Goal: Check status: Check status

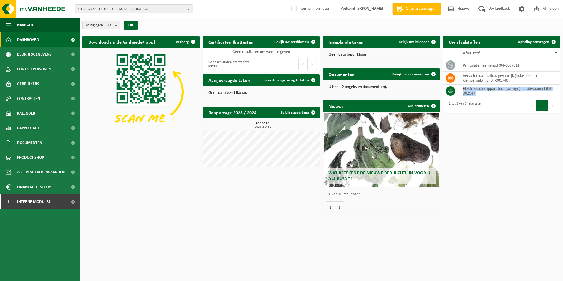
click at [144, 11] on span "01-056397 - FEDEX EXPRESS BE - BRUCARGO" at bounding box center [131, 9] width 107 height 9
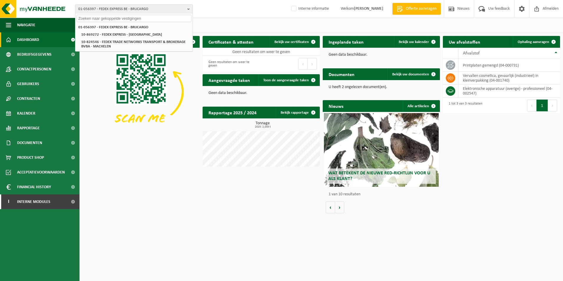
click at [140, 16] on input "text" at bounding box center [134, 18] width 115 height 7
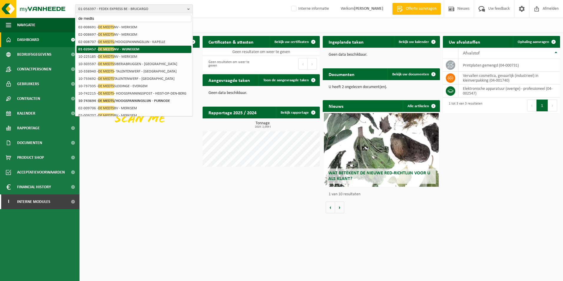
type input "de medts"
click at [127, 51] on strong "01-020457 - DE MEDTS NV - WIJNEGEM" at bounding box center [108, 49] width 61 height 4
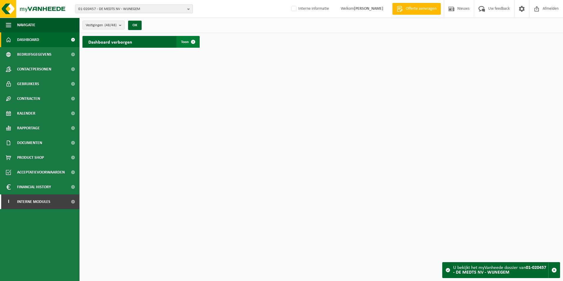
click at [186, 43] on span "Toon" at bounding box center [185, 42] width 8 height 4
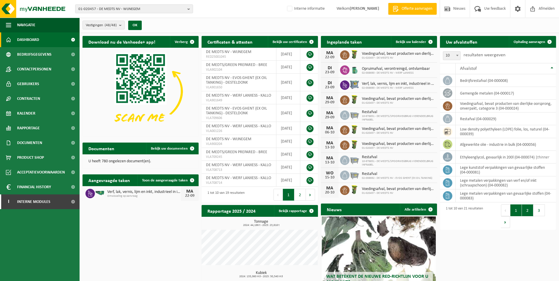
click at [525, 211] on button "2" at bounding box center [527, 210] width 11 height 12
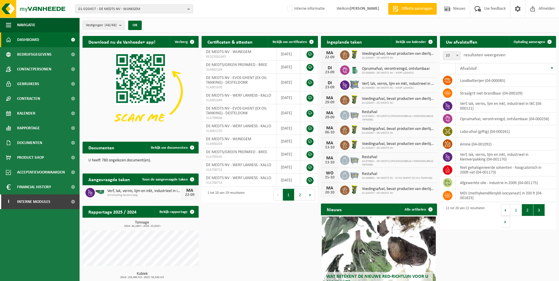
click at [536, 209] on button "3" at bounding box center [538, 210] width 11 height 12
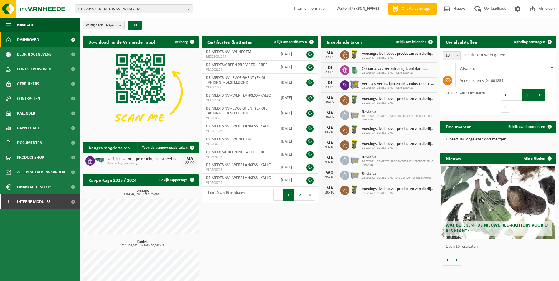
click at [528, 97] on button "2" at bounding box center [527, 95] width 11 height 12
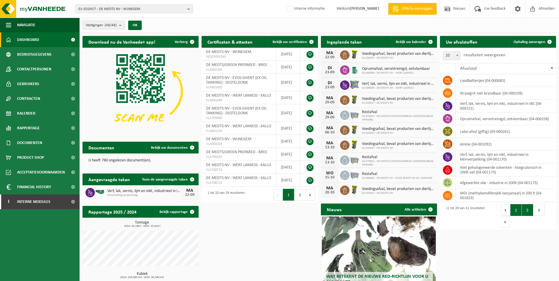
click at [515, 209] on button "1" at bounding box center [515, 210] width 11 height 12
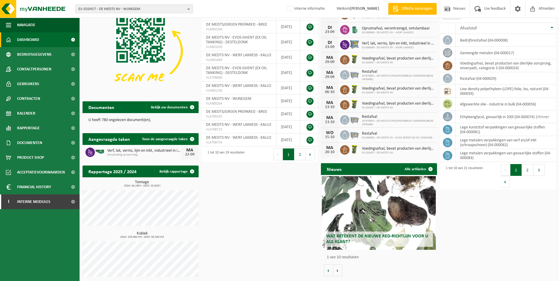
scroll to position [42, 0]
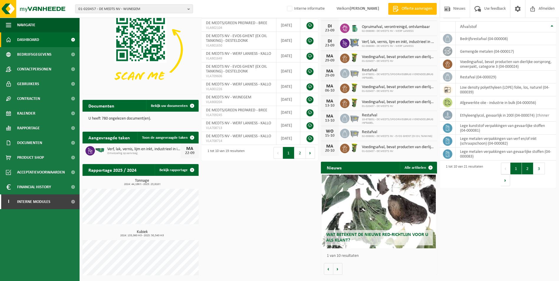
click at [528, 171] on button "2" at bounding box center [527, 169] width 11 height 12
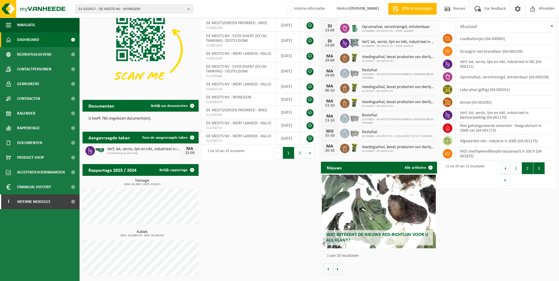
click at [536, 169] on button "3" at bounding box center [538, 168] width 11 height 12
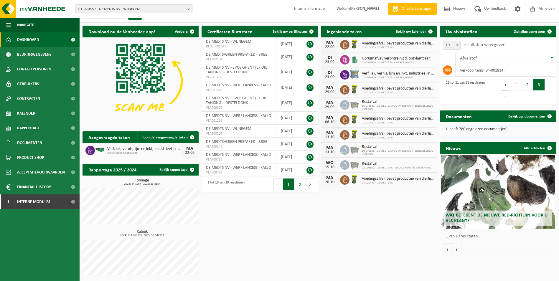
scroll to position [10, 0]
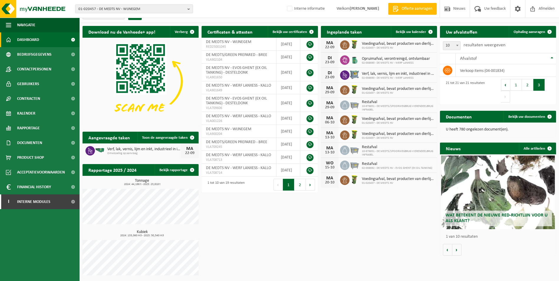
click at [363, 232] on div "Download nu de Vanheede+ app! Verberg Certificaten & attesten Bekijk uw certifi…" at bounding box center [319, 152] width 476 height 258
click at [121, 11] on span "01-020457 - DE MEDTS NV - WIJNEGEM" at bounding box center [131, 9] width 107 height 9
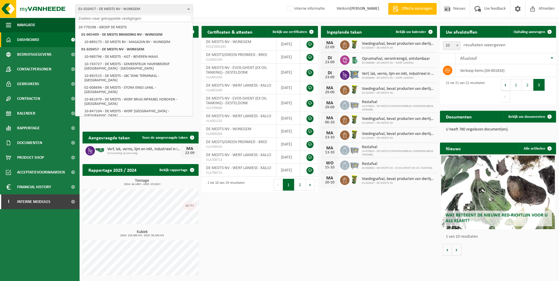
click at [120, 20] on input "text" at bounding box center [134, 18] width 115 height 7
paste input "Sinonquel"
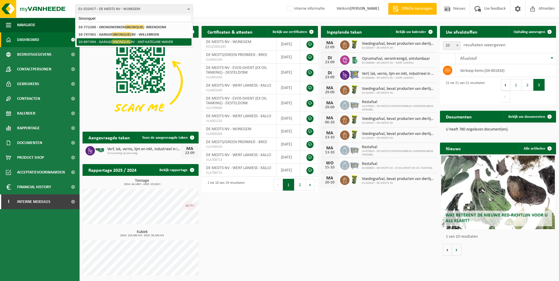
type input "Sinonquel"
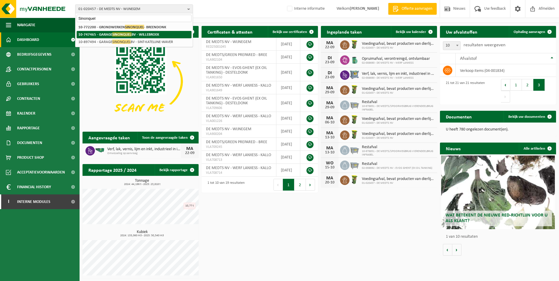
click at [141, 36] on strong "10-747465 - GARAGE SINONQUEL BV - WILLEBROEK" at bounding box center [118, 34] width 81 height 4
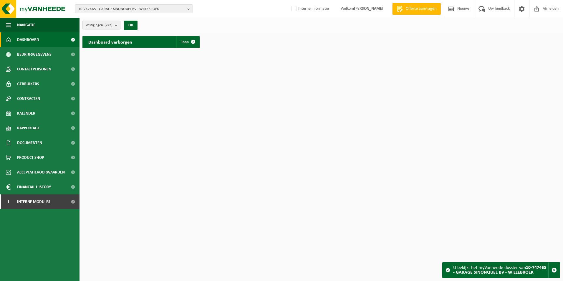
click at [119, 26] on b "submit" at bounding box center [117, 25] width 5 height 8
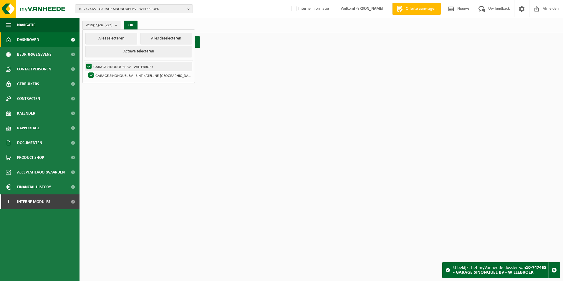
click at [138, 67] on label "GARAGE SINONQUEL BV - WILLEBROEK" at bounding box center [138, 66] width 107 height 9
click at [84, 62] on input "GARAGE SINONQUEL BV - WILLEBROEK" at bounding box center [84, 62] width 0 height 0
click at [133, 67] on label "GARAGE SINONQUEL BV - WILLEBROEK" at bounding box center [138, 66] width 107 height 9
click at [84, 62] on input "GARAGE SINONQUEL BV - WILLEBROEK" at bounding box center [84, 62] width 0 height 0
checkbox input "true"
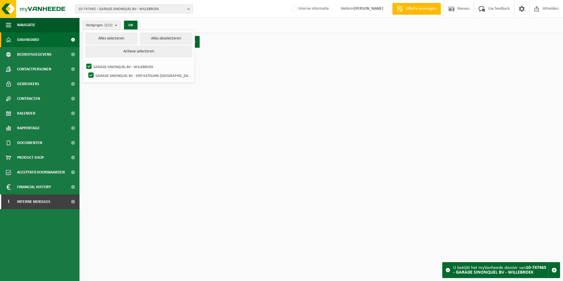
drag, startPoint x: 163, startPoint y: 8, endPoint x: 131, endPoint y: 8, distance: 32.1
click at [131, 8] on span "10-747465 - GARAGE SINONQUEL BV - WILLEBROEK" at bounding box center [131, 9] width 107 height 9
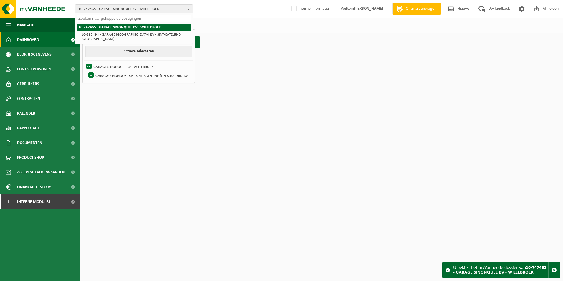
drag, startPoint x: 135, startPoint y: 27, endPoint x: 282, endPoint y: 99, distance: 164.3
click at [282, 99] on html "10-747465 - GARAGE SINONQUEL BV - WILLEBROEK 10-747465 - GARAGE SINONQUEL BV - …" at bounding box center [281, 140] width 563 height 281
drag, startPoint x: 163, startPoint y: 29, endPoint x: 133, endPoint y: 30, distance: 30.3
click at [133, 30] on li "10-747465 - GARAGE SINONQUEL BV - WILLEBROEK" at bounding box center [134, 27] width 115 height 7
drag, startPoint x: 132, startPoint y: 29, endPoint x: 275, endPoint y: 72, distance: 149.4
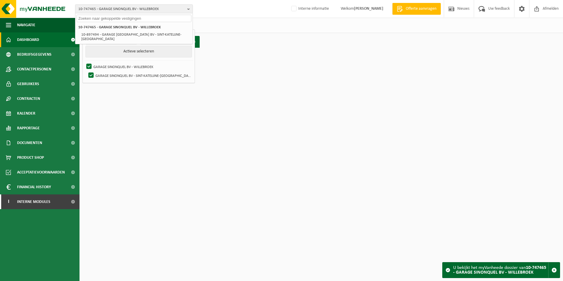
click at [275, 72] on html "10-747465 - GARAGE SINONQUEL BV - WILLEBROEK 10-747465 - GARAGE SINONQUEL BV - …" at bounding box center [281, 140] width 563 height 281
